Goal: Task Accomplishment & Management: Manage account settings

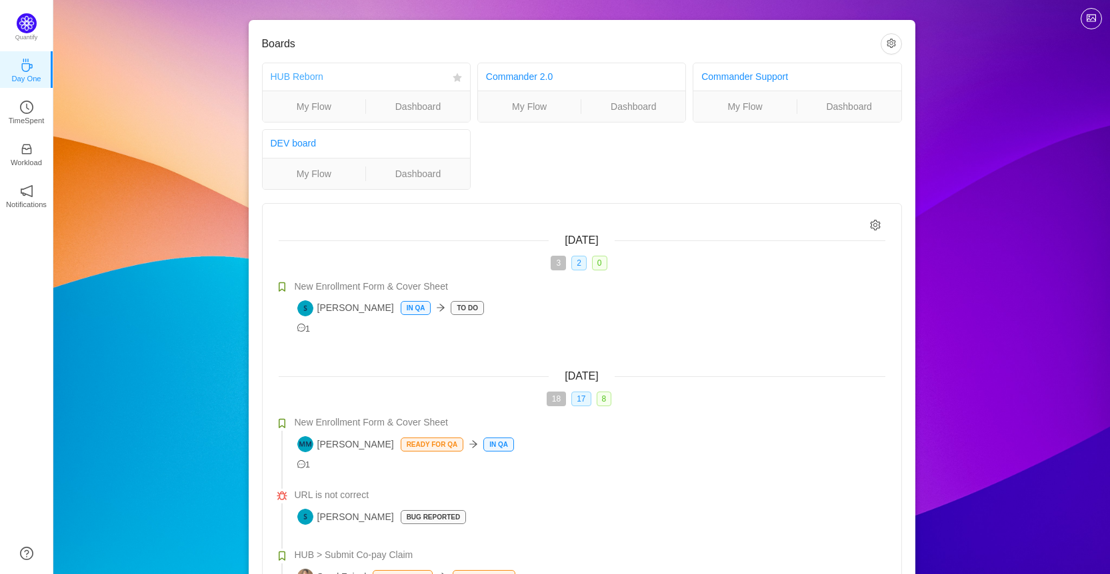
click at [299, 73] on link "HUB Reborn" at bounding box center [297, 76] width 53 height 11
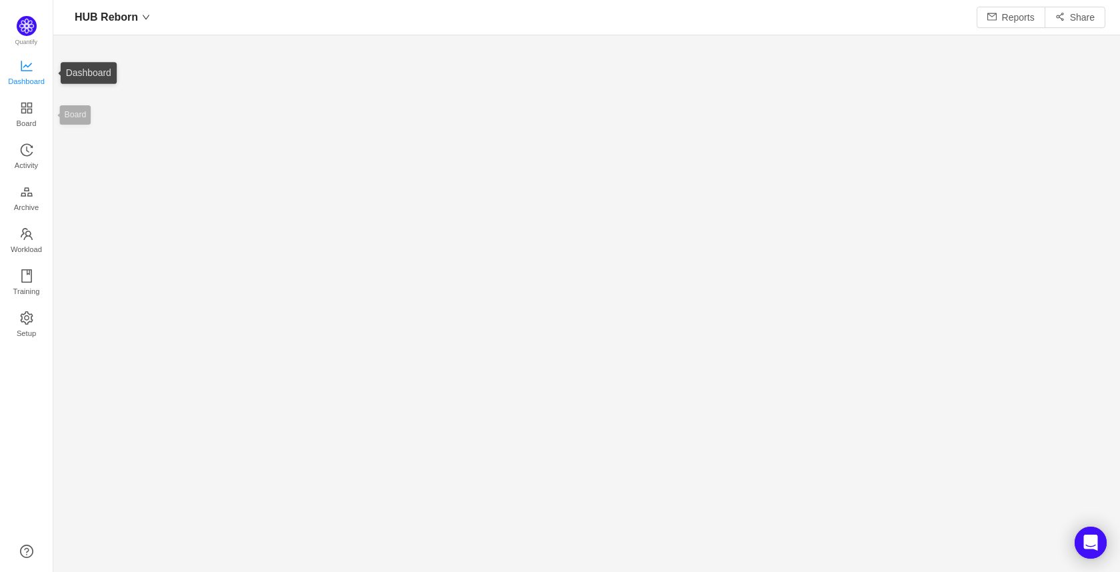
scroll to position [552, 1036]
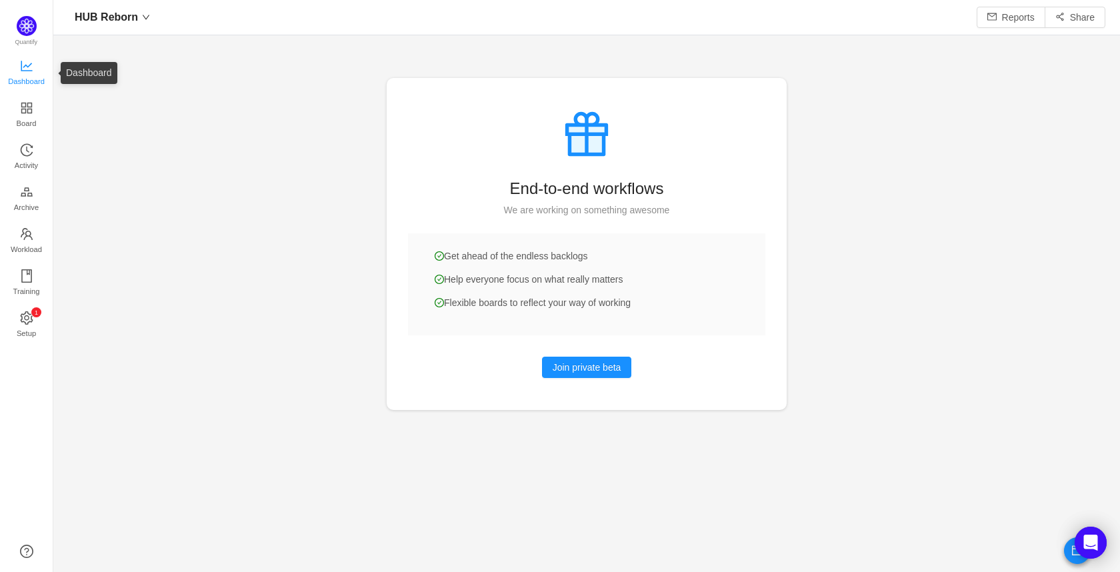
click at [31, 71] on span "Dashboard" at bounding box center [26, 81] width 37 height 27
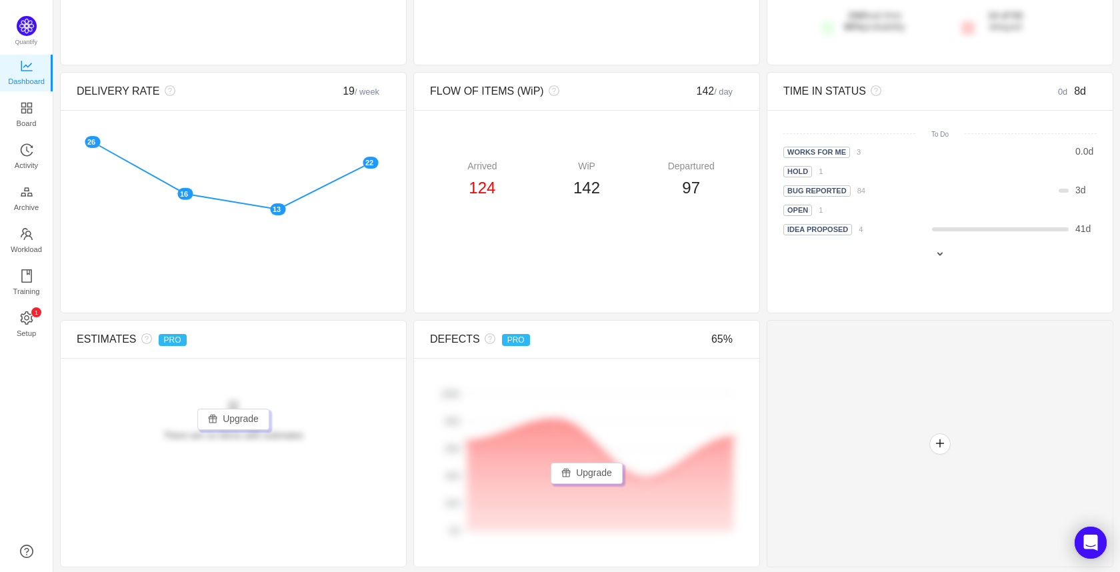
scroll to position [315, 0]
click at [229, 427] on button "Upgrade" at bounding box center [233, 417] width 72 height 21
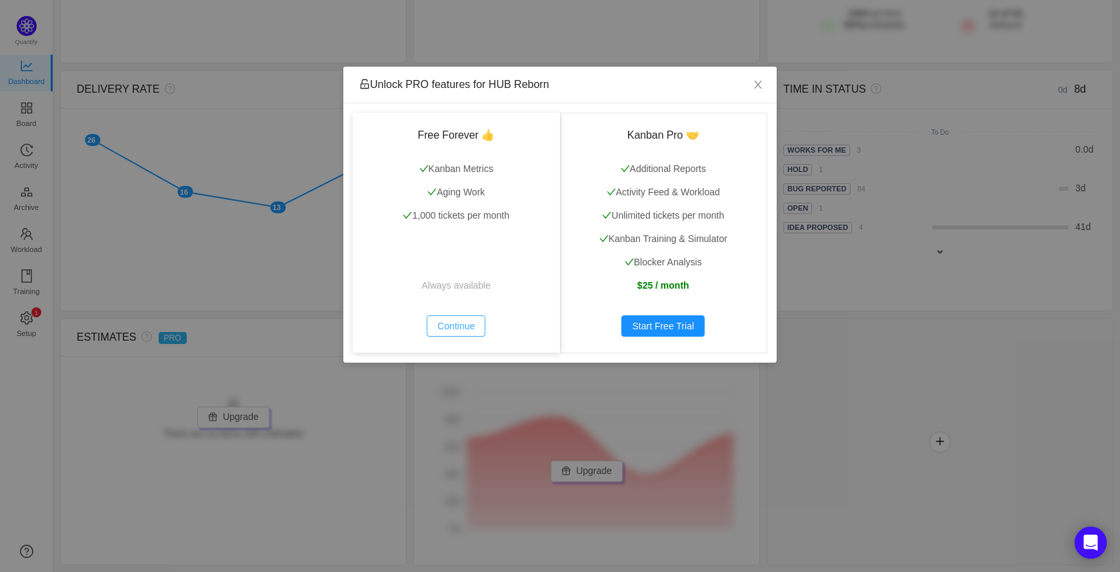
click at [470, 331] on button "Continue" at bounding box center [456, 325] width 59 height 21
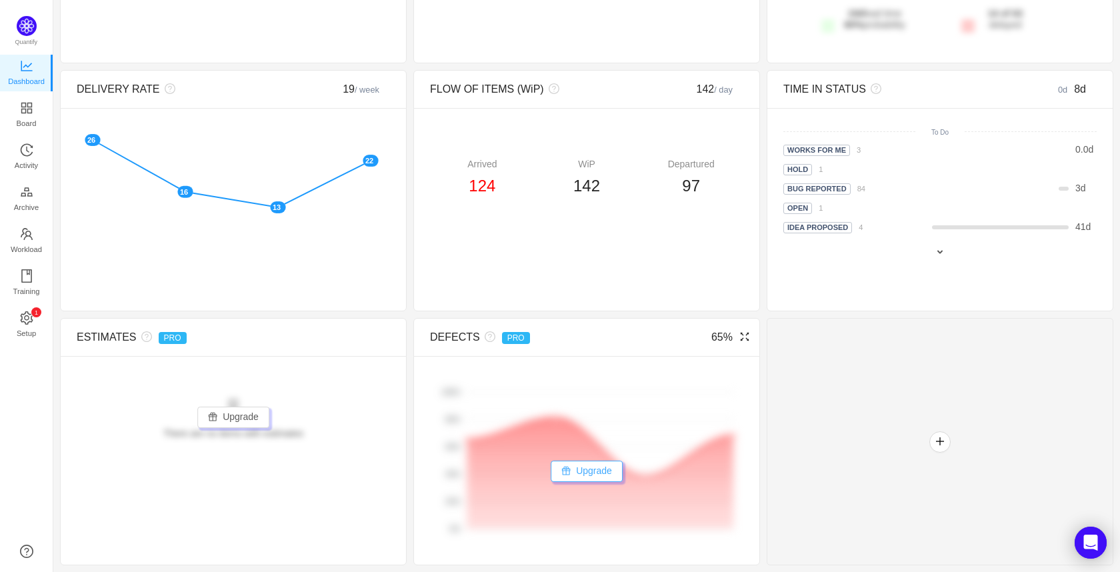
click at [576, 472] on button "Upgrade" at bounding box center [586, 470] width 72 height 21
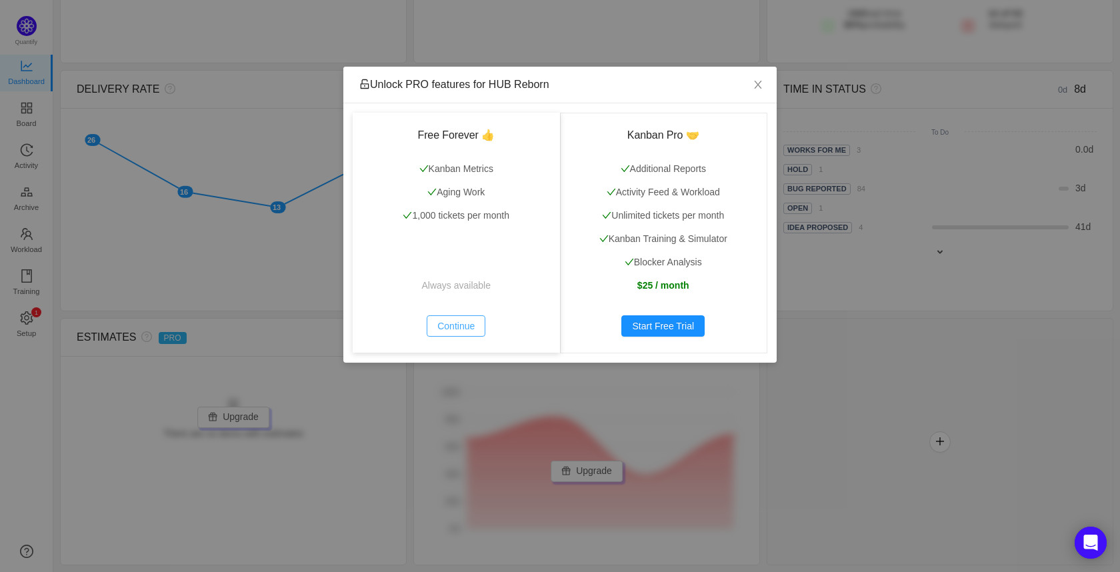
click at [460, 324] on button "Continue" at bounding box center [456, 325] width 59 height 21
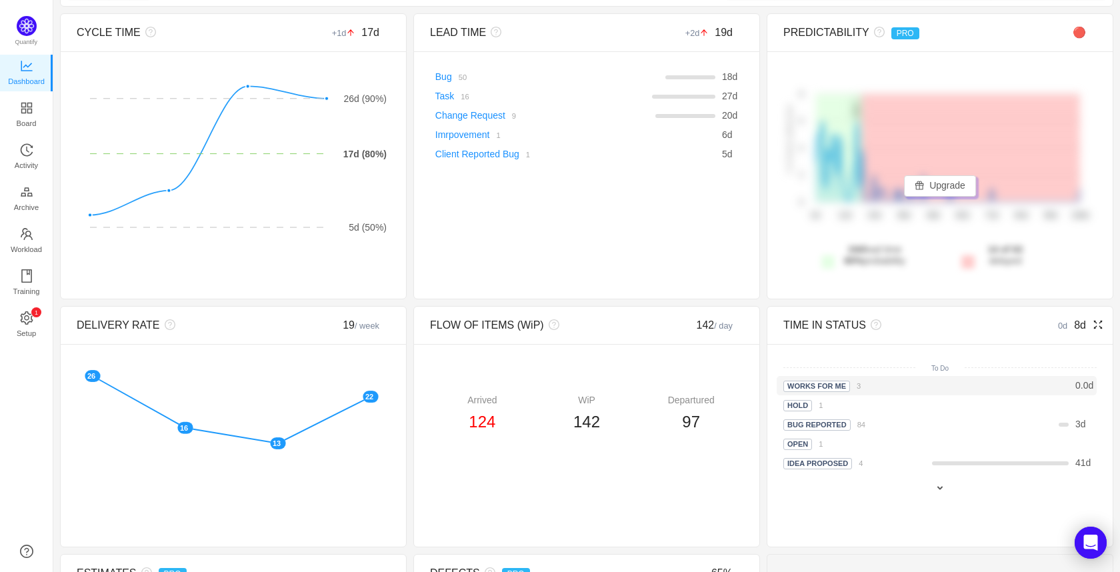
scroll to position [0, 0]
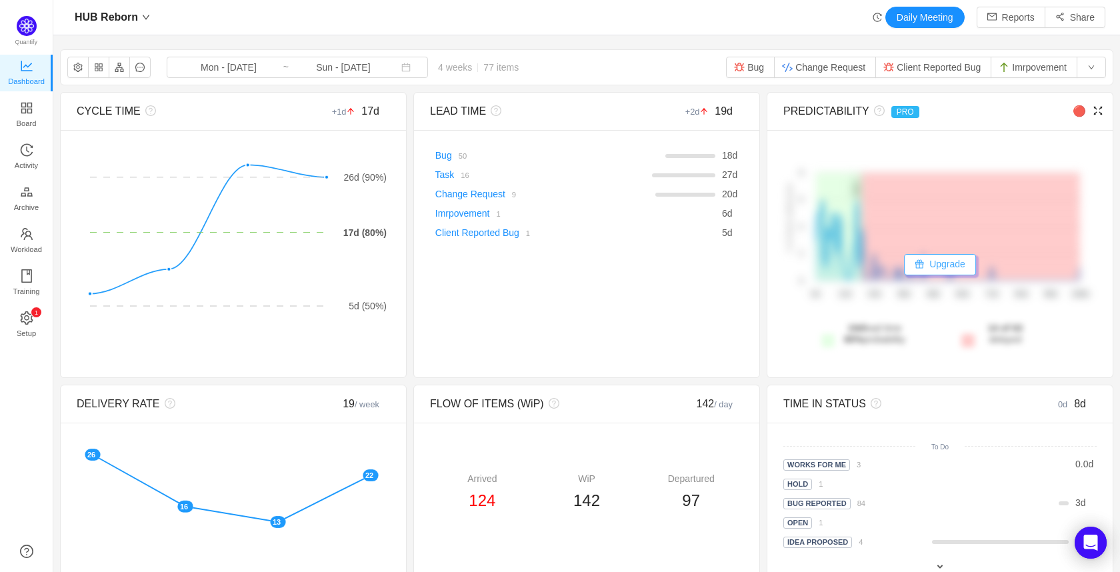
click at [926, 263] on button "Upgrade" at bounding box center [940, 264] width 72 height 21
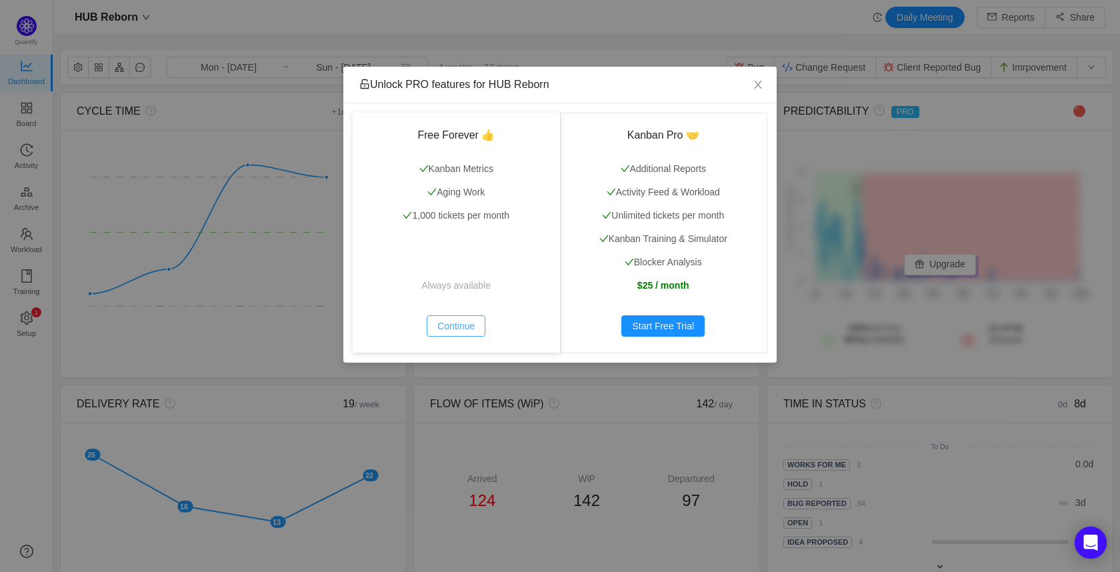
click at [460, 325] on button "Continue" at bounding box center [456, 325] width 59 height 21
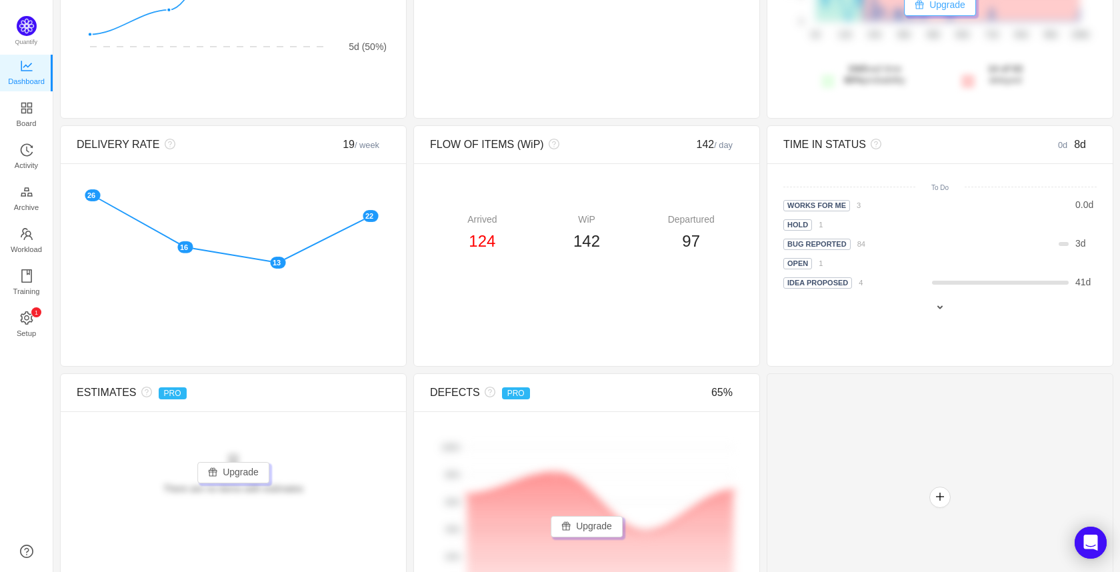
scroll to position [263, 0]
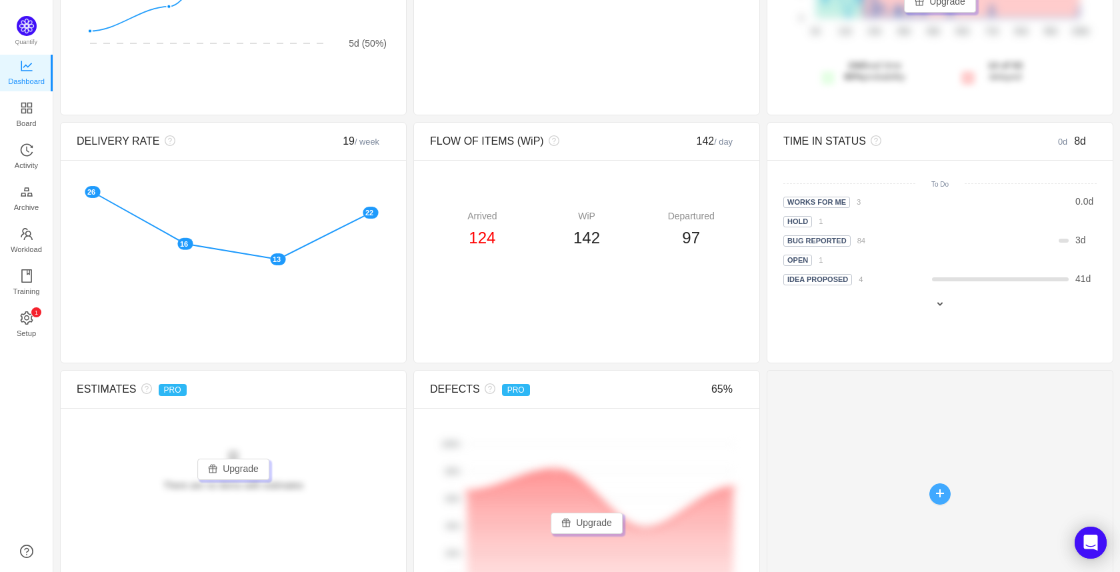
click at [929, 488] on button "button" at bounding box center [939, 493] width 21 height 21
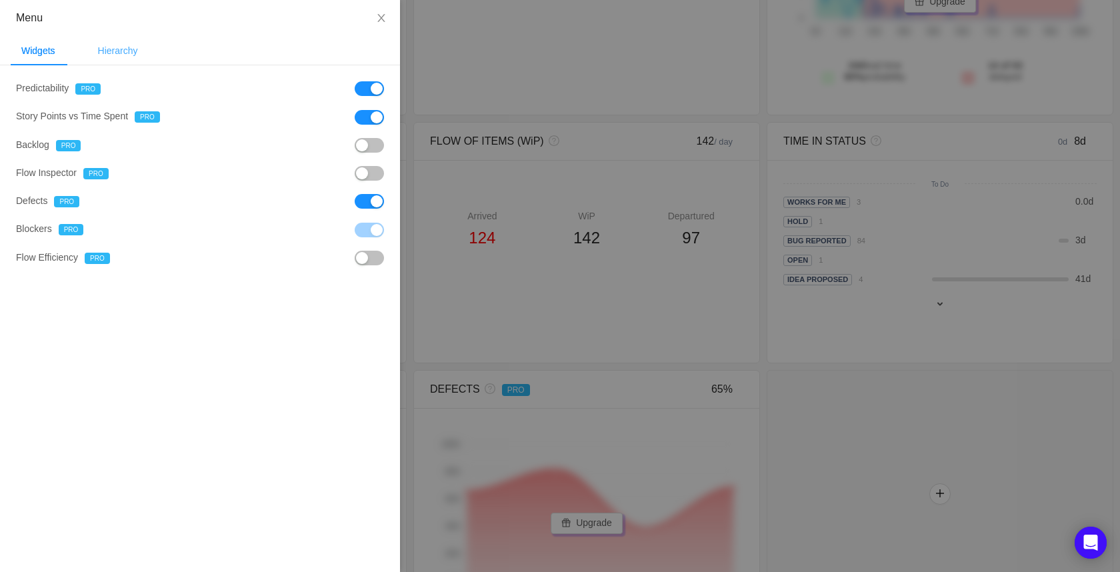
click at [128, 46] on div "Hierarchy" at bounding box center [117, 51] width 61 height 30
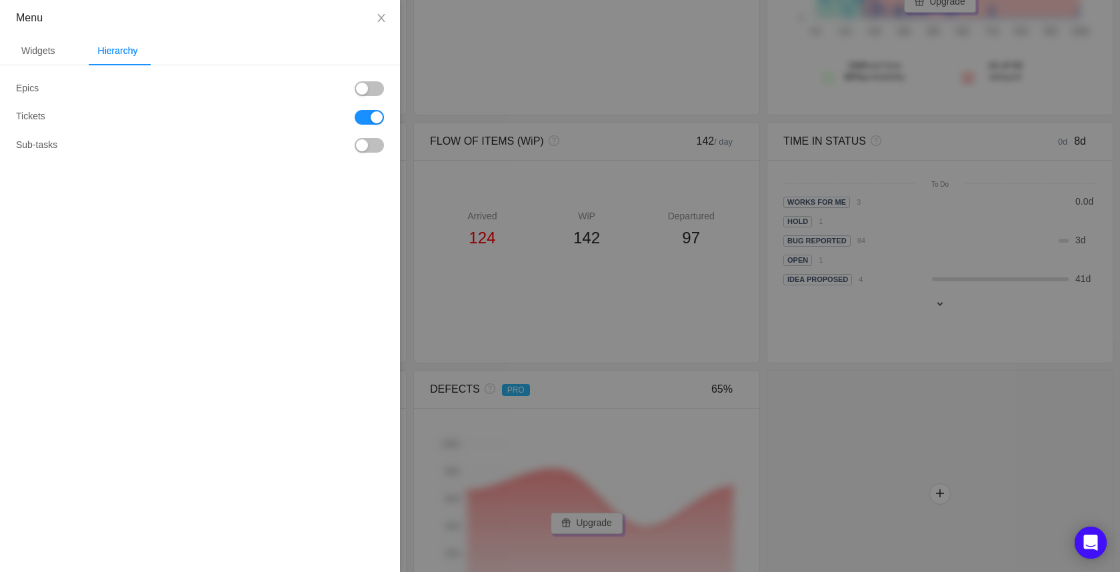
click at [379, 143] on button "button" at bounding box center [369, 145] width 29 height 15
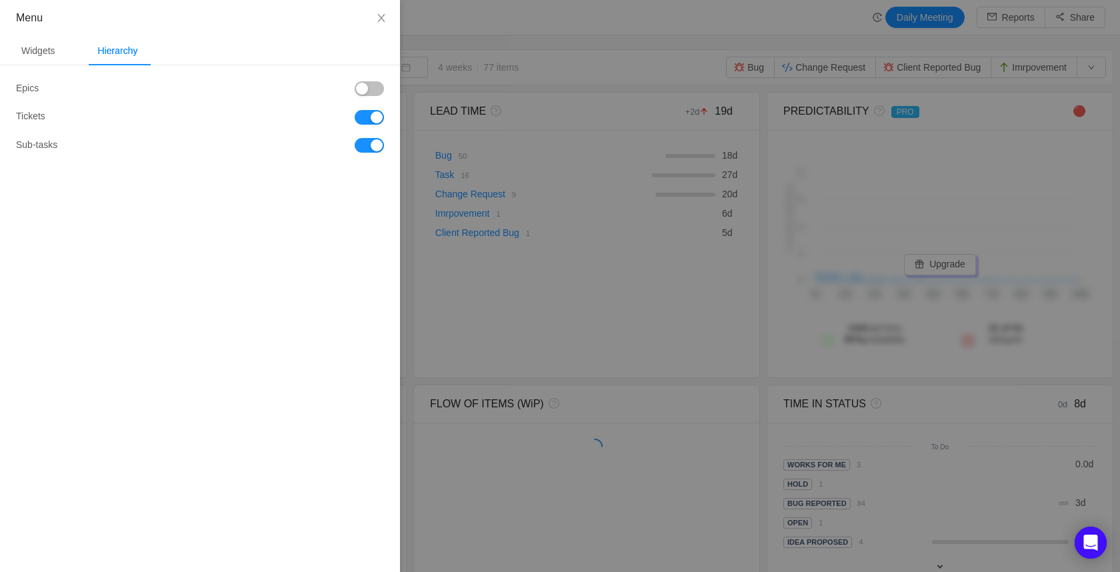
click at [370, 89] on button "button" at bounding box center [369, 88] width 29 height 15
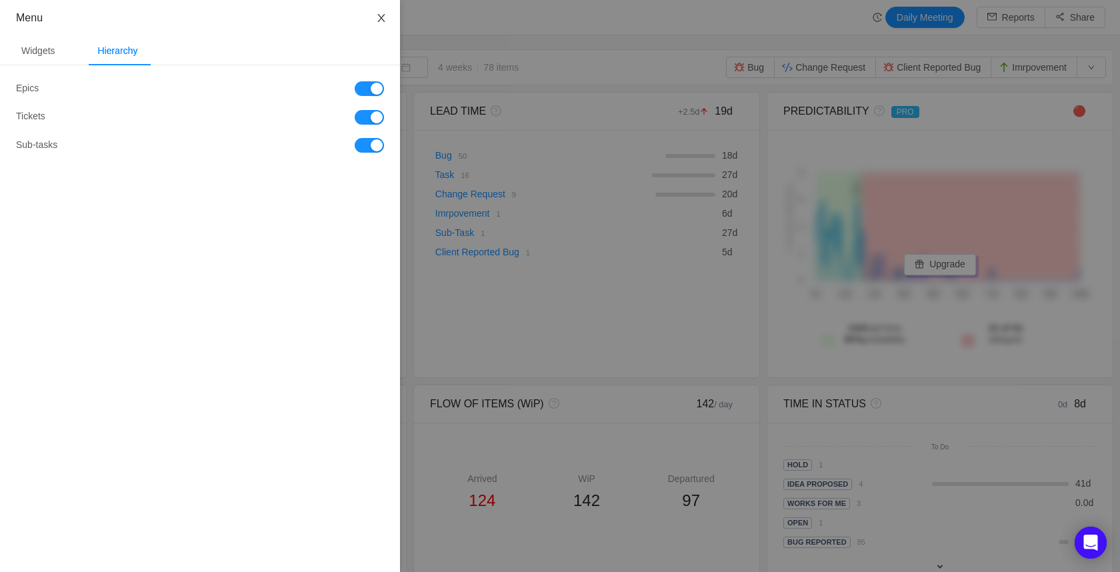
click at [379, 17] on icon "icon: close" at bounding box center [381, 18] width 11 height 11
